Goal: Transaction & Acquisition: Purchase product/service

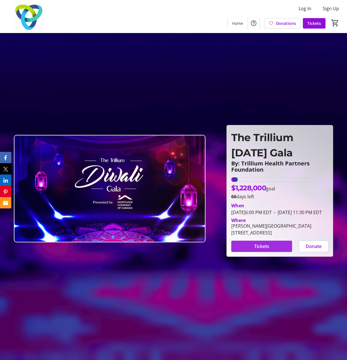
click at [261, 250] on span "Tickets" at bounding box center [261, 246] width 15 height 7
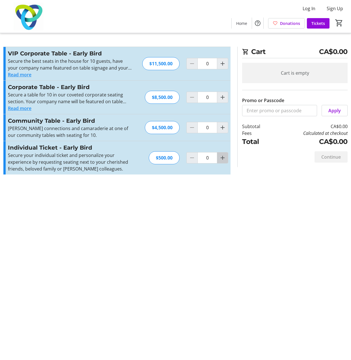
click at [224, 160] on mat-icon "Increment by one" at bounding box center [222, 158] width 7 height 7
type input "1"
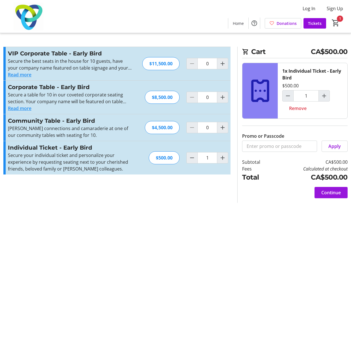
click at [339, 190] on span "Continue" at bounding box center [331, 192] width 20 height 7
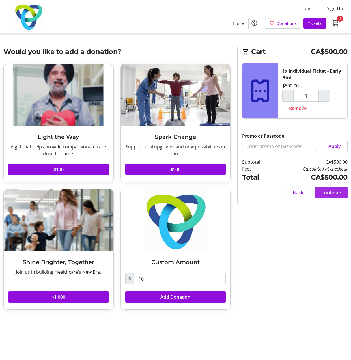
click at [331, 193] on span "Continue" at bounding box center [331, 192] width 20 height 7
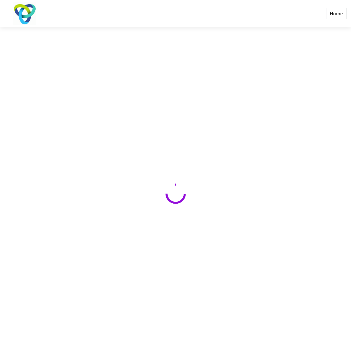
select select "CA"
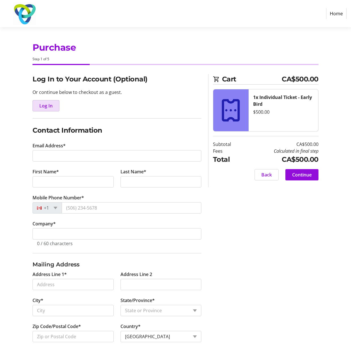
click at [44, 109] on span "Log In" at bounding box center [45, 105] width 13 height 7
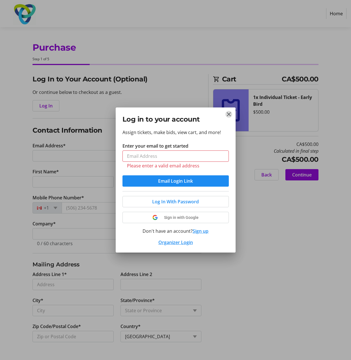
click at [0, 0] on tr-donor-auth-dialog-ui "Log in to your account Assign tickets, make bids, view cart, and more! Enter yo…" at bounding box center [0, 0] width 0 height 0
click at [230, 115] on mat-icon "Close" at bounding box center [229, 114] width 7 height 7
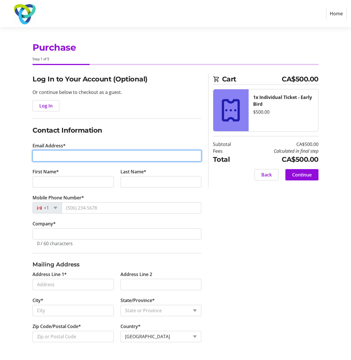
click at [68, 158] on input "Email Address*" at bounding box center [117, 155] width 169 height 11
type input "[EMAIL_ADDRESS][DOMAIN_NAME]"
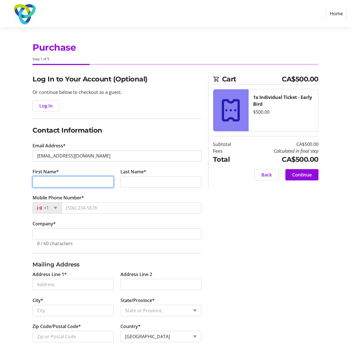
click at [72, 185] on input "First Name*" at bounding box center [73, 181] width 81 height 11
type input "Farah"
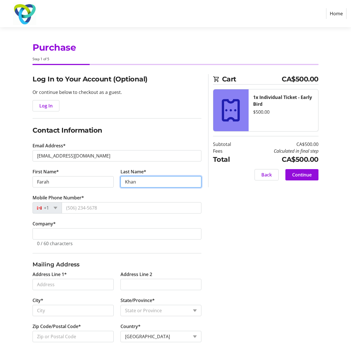
type input "Khan"
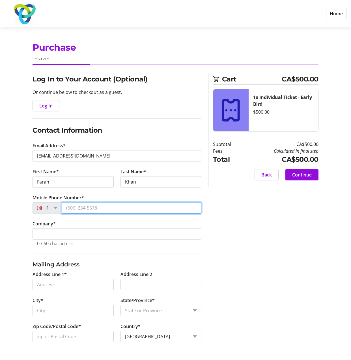
click at [84, 203] on input "Mobile Phone Number*" at bounding box center [132, 207] width 140 height 11
type input "[PHONE_NUMBER]"
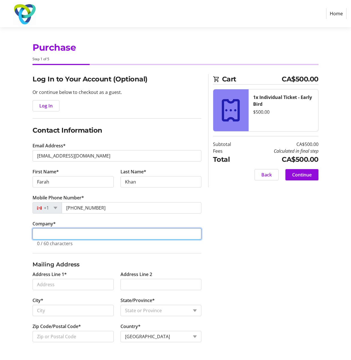
click at [49, 235] on input "Company *" at bounding box center [117, 233] width 169 height 11
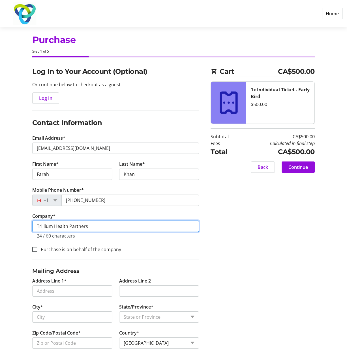
scroll to position [10, 0]
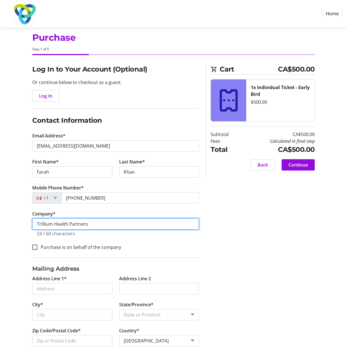
type input "Trillium Health Partners"
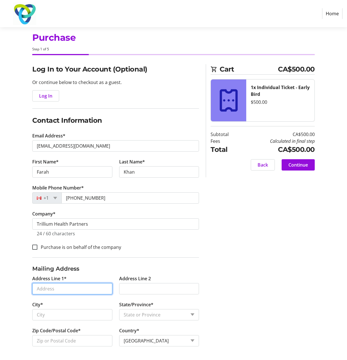
click at [85, 290] on input "Address Line 1*" at bounding box center [72, 288] width 80 height 11
type input "[STREET_ADDRESS][PERSON_NAME]"
type input "[GEOGRAPHIC_DATA]"
select select "ON"
type input "L5W 0C4"
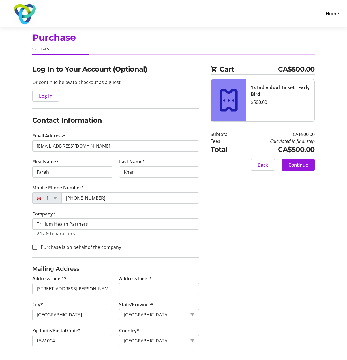
click at [302, 163] on span "Continue" at bounding box center [298, 165] width 20 height 7
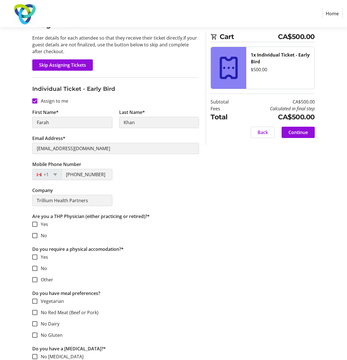
scroll to position [57, 0]
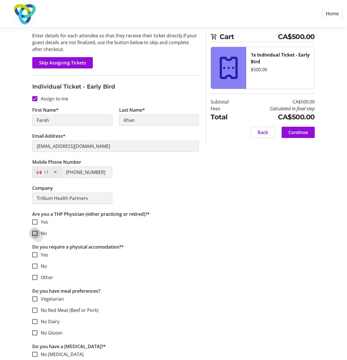
click at [33, 233] on input "No" at bounding box center [34, 233] width 5 height 5
checkbox input "true"
click at [35, 268] on input "No" at bounding box center [34, 266] width 5 height 5
checkbox input "true"
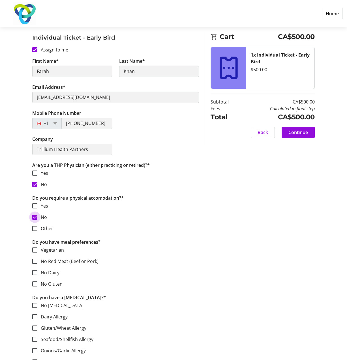
scroll to position [113, 0]
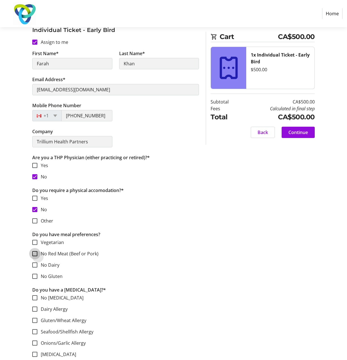
click at [35, 253] on input "No Red Meat (Beef or Pork)" at bounding box center [34, 253] width 5 height 5
checkbox input "true"
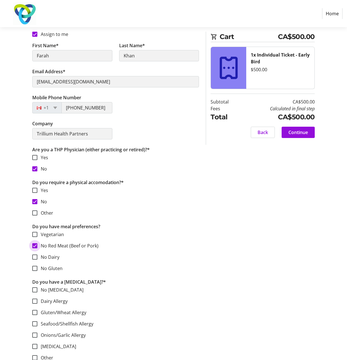
scroll to position [129, 0]
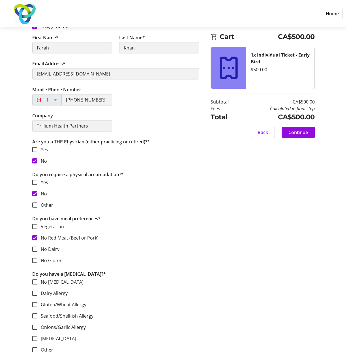
click at [160, 320] on section "No [MEDICAL_DATA] Dairy Allergy Gluten/Wheat Allergy Seafood/Shellfish Allergy …" at bounding box center [115, 310] width 167 height 63
click at [306, 133] on span "Continue" at bounding box center [298, 132] width 20 height 7
click at [297, 134] on span "Continue" at bounding box center [298, 132] width 20 height 7
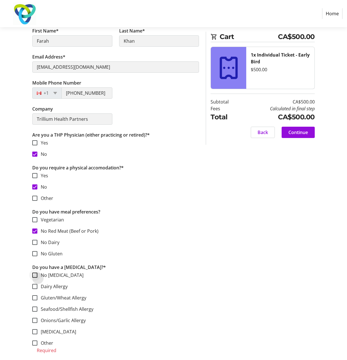
click at [34, 272] on div at bounding box center [35, 276] width 14 height 14
checkbox input "true"
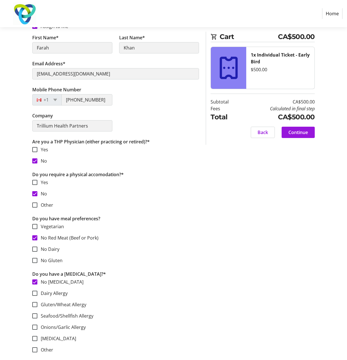
click at [313, 130] on span at bounding box center [298, 133] width 33 height 14
